Goal: Information Seeking & Learning: Understand process/instructions

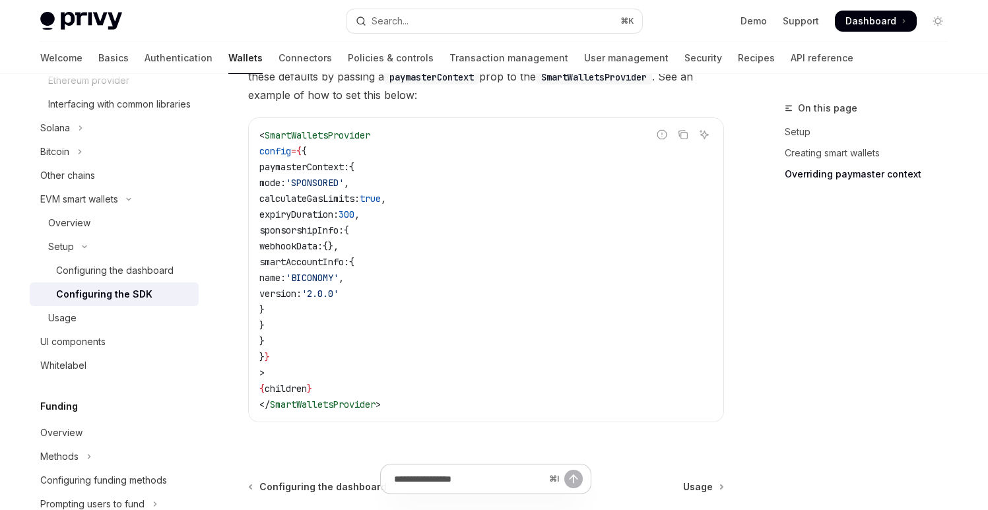
scroll to position [952, 0]
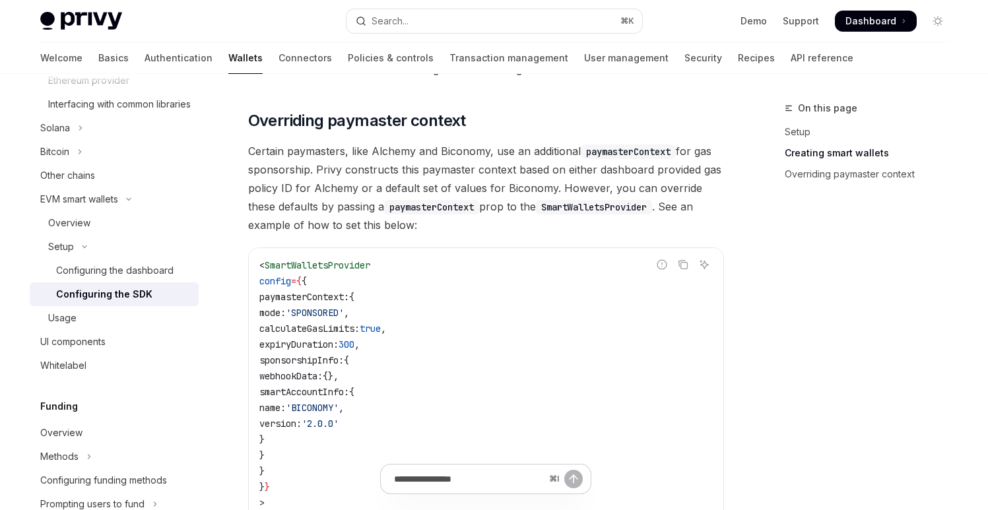
click at [521, 215] on span "Certain paymasters, like Alchemy and Biconomy, use an additional paymasterConte…" at bounding box center [486, 188] width 476 height 92
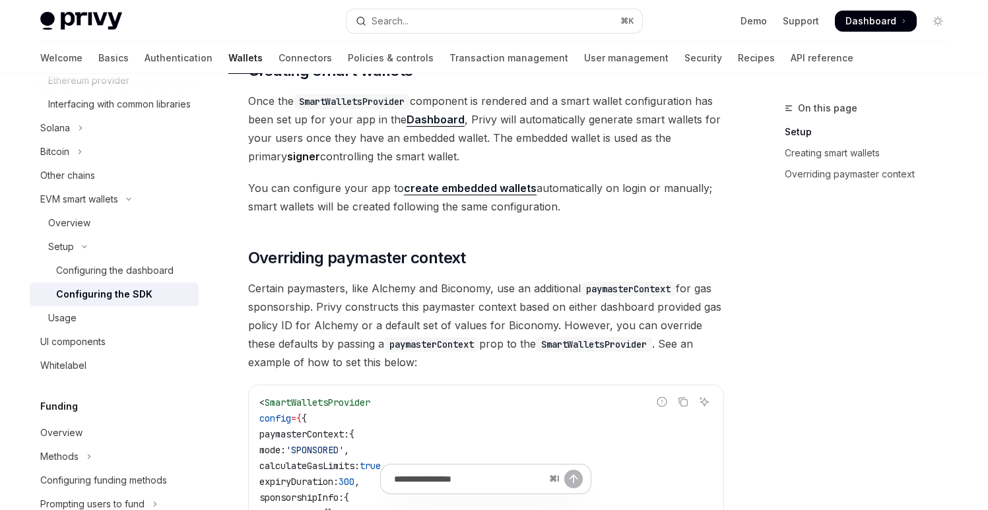
scroll to position [686, 0]
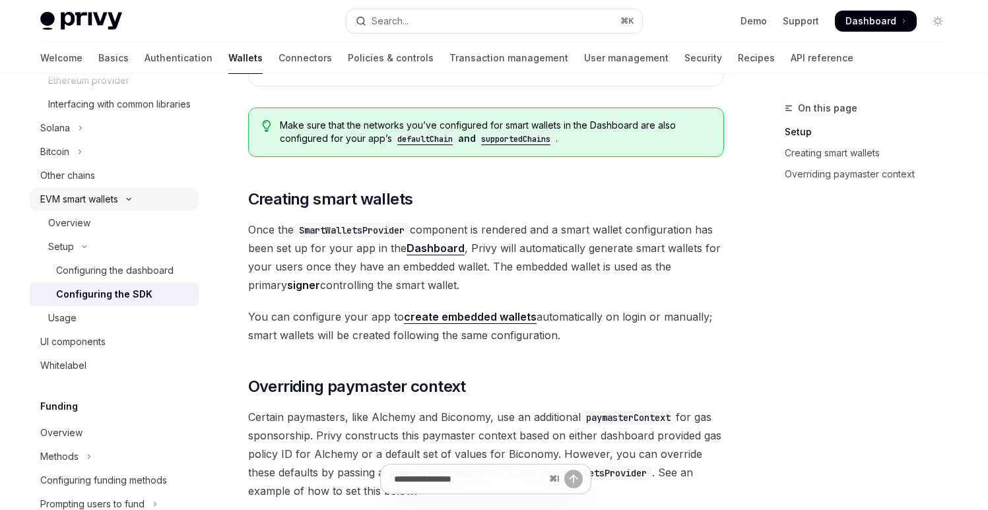
click at [111, 207] on div "EVM smart wallets" at bounding box center [79, 199] width 78 height 16
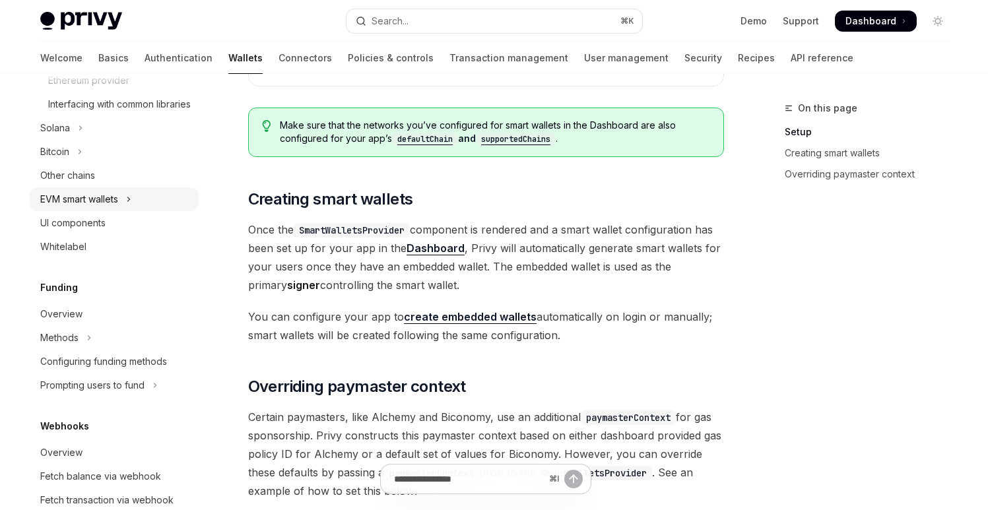
click at [82, 207] on div "EVM smart wallets" at bounding box center [79, 199] width 78 height 16
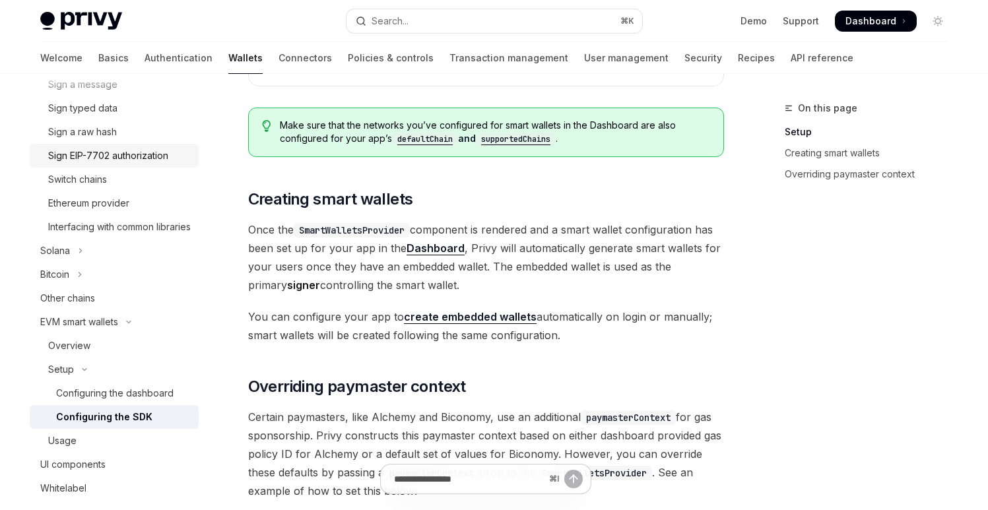
scroll to position [290, 0]
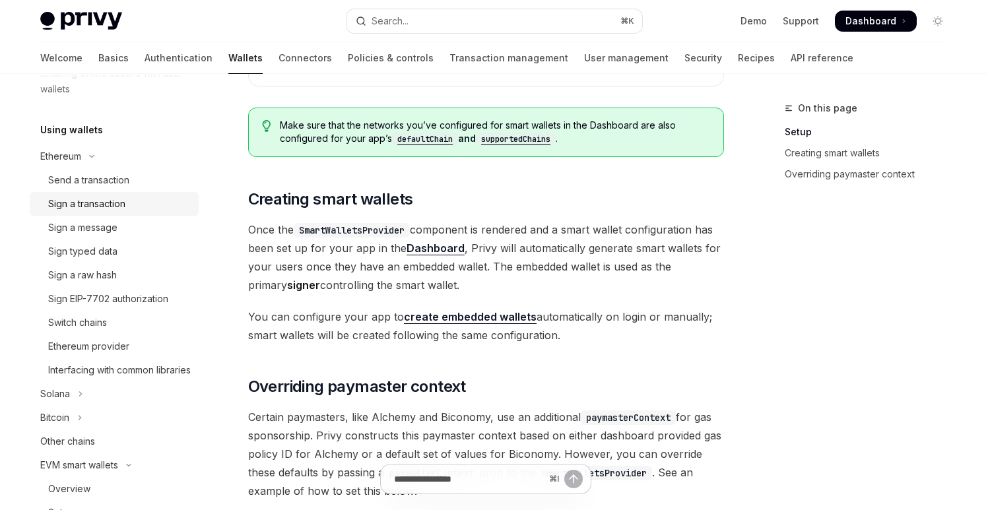
click at [100, 201] on div "Sign a transaction" at bounding box center [86, 204] width 77 height 16
